Goal: Task Accomplishment & Management: Manage account settings

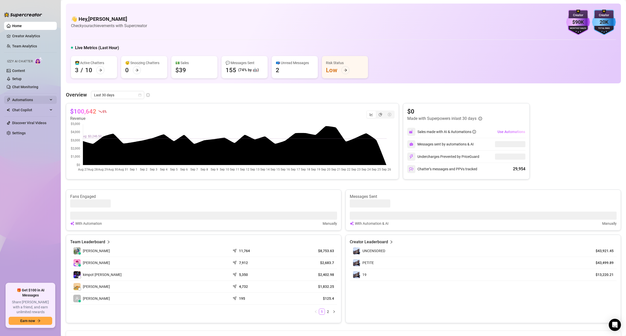
click at [32, 101] on span "Automations" at bounding box center [30, 100] width 36 height 8
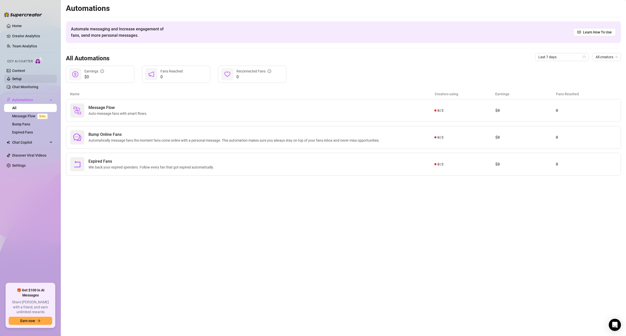
click at [17, 77] on link "Setup" at bounding box center [16, 79] width 9 height 4
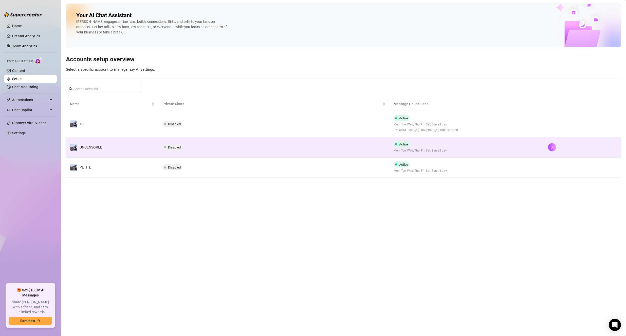
click at [127, 154] on td "UNCENSORED" at bounding box center [112, 147] width 93 height 20
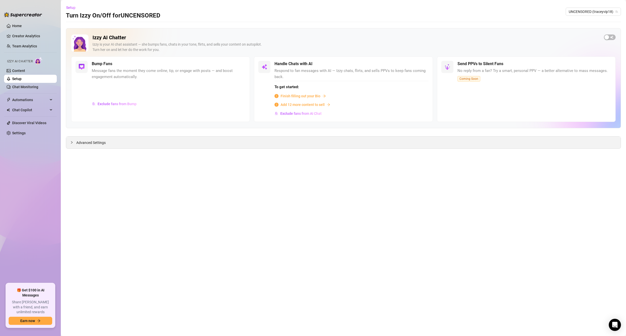
click at [89, 142] on span "Advanced Settings" at bounding box center [90, 143] width 29 height 6
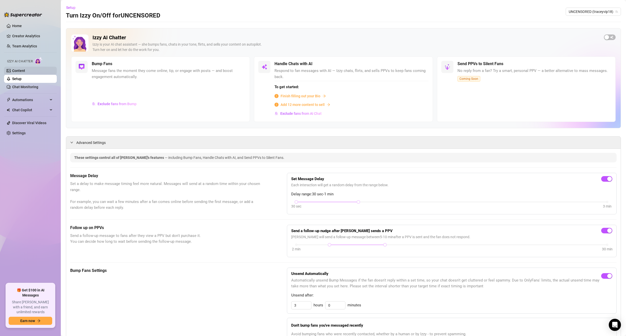
click at [25, 71] on link "Content" at bounding box center [18, 71] width 13 height 4
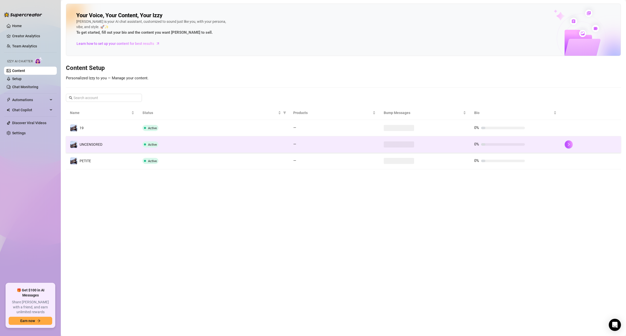
click at [156, 147] on span "Active" at bounding box center [150, 144] width 16 height 6
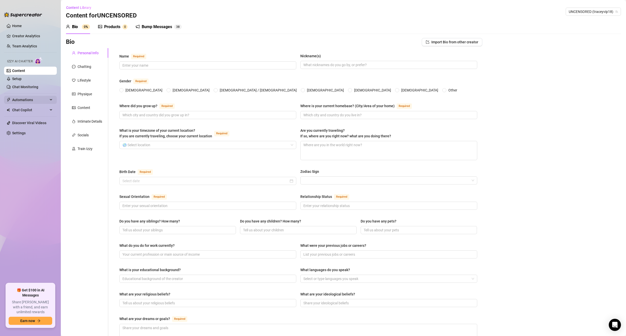
click at [29, 103] on span "Automations" at bounding box center [30, 100] width 36 height 8
